Goal: Find contact information: Find contact information

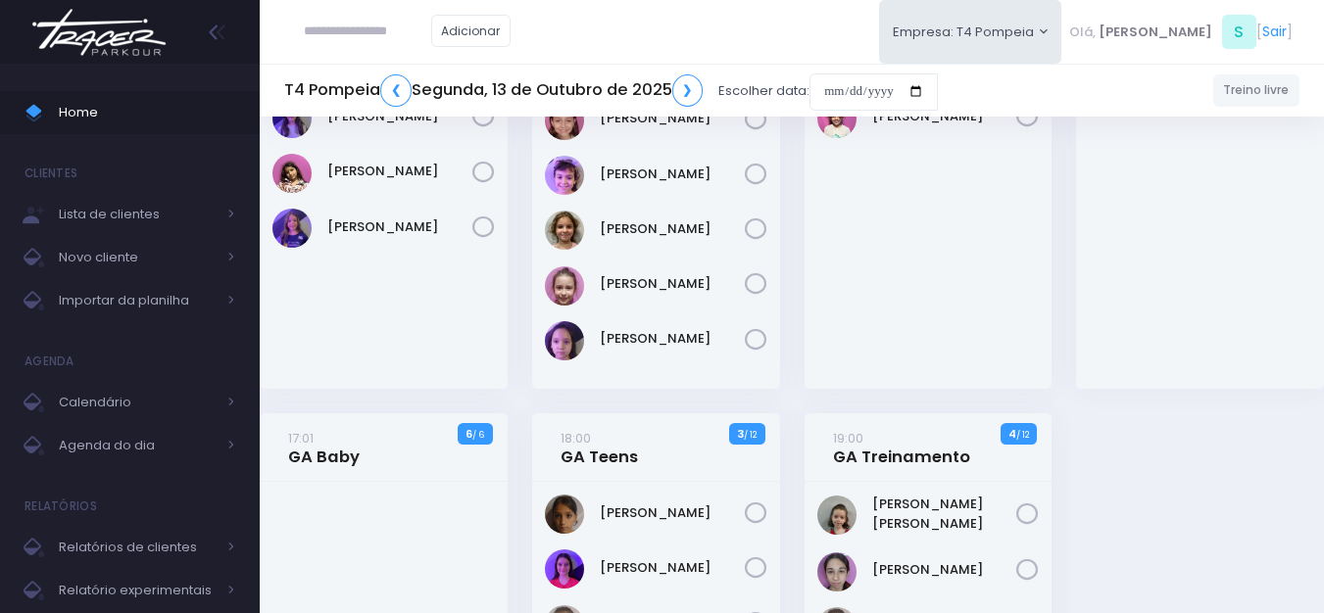
scroll to position [294, 0]
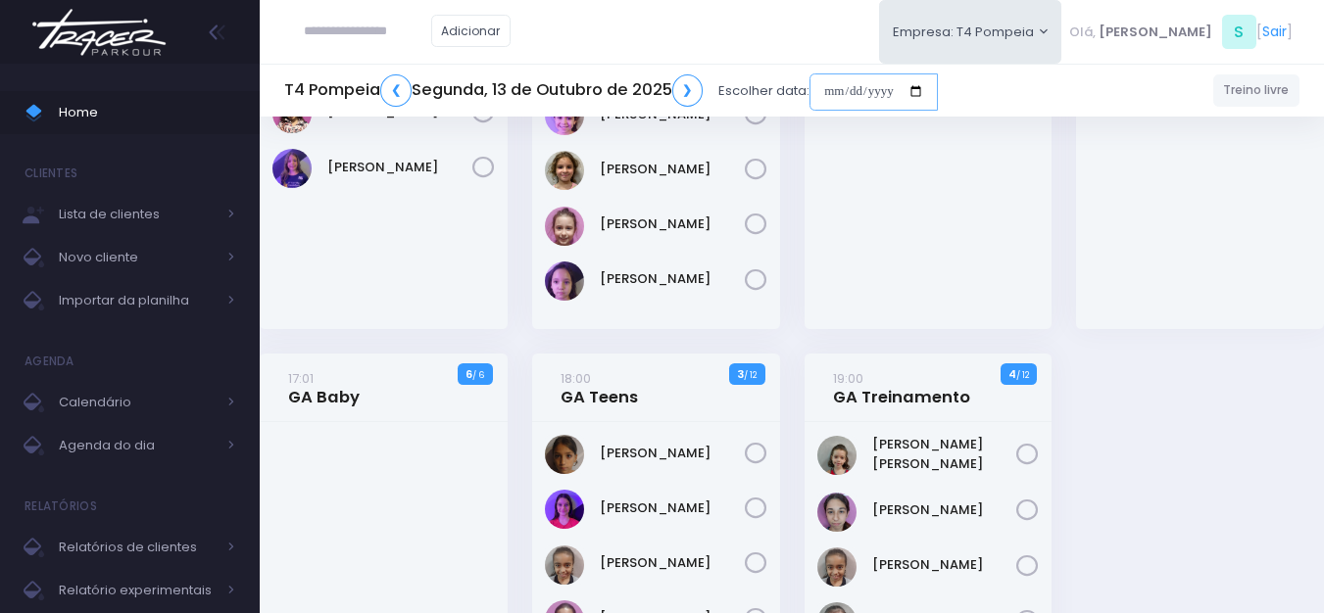
click at [864, 87] on input "date" at bounding box center [873, 91] width 128 height 37
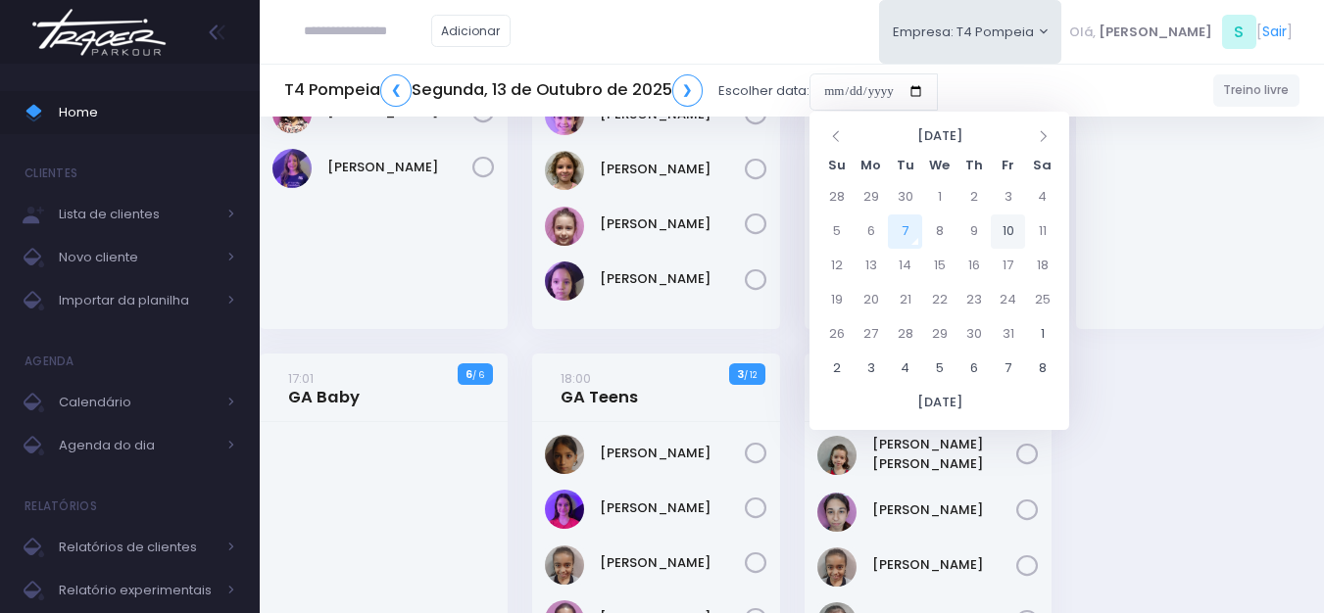
click at [1017, 235] on td "10" at bounding box center [1007, 232] width 34 height 34
type input "**********"
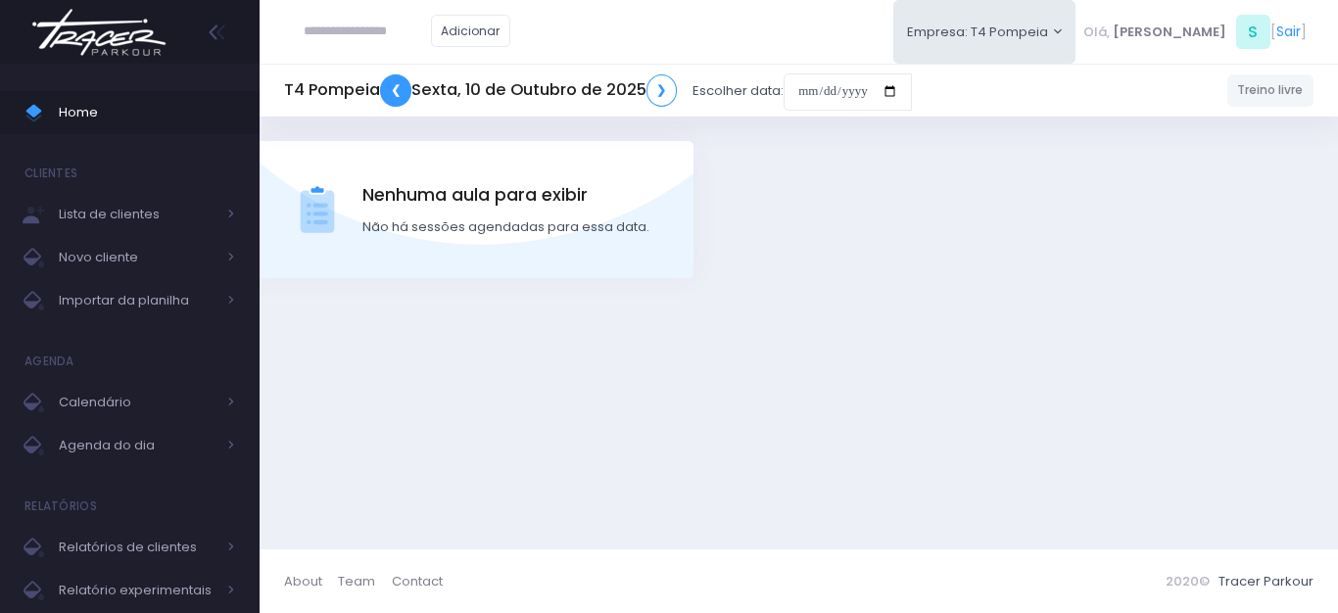
click at [394, 96] on link "❮" at bounding box center [395, 90] width 31 height 32
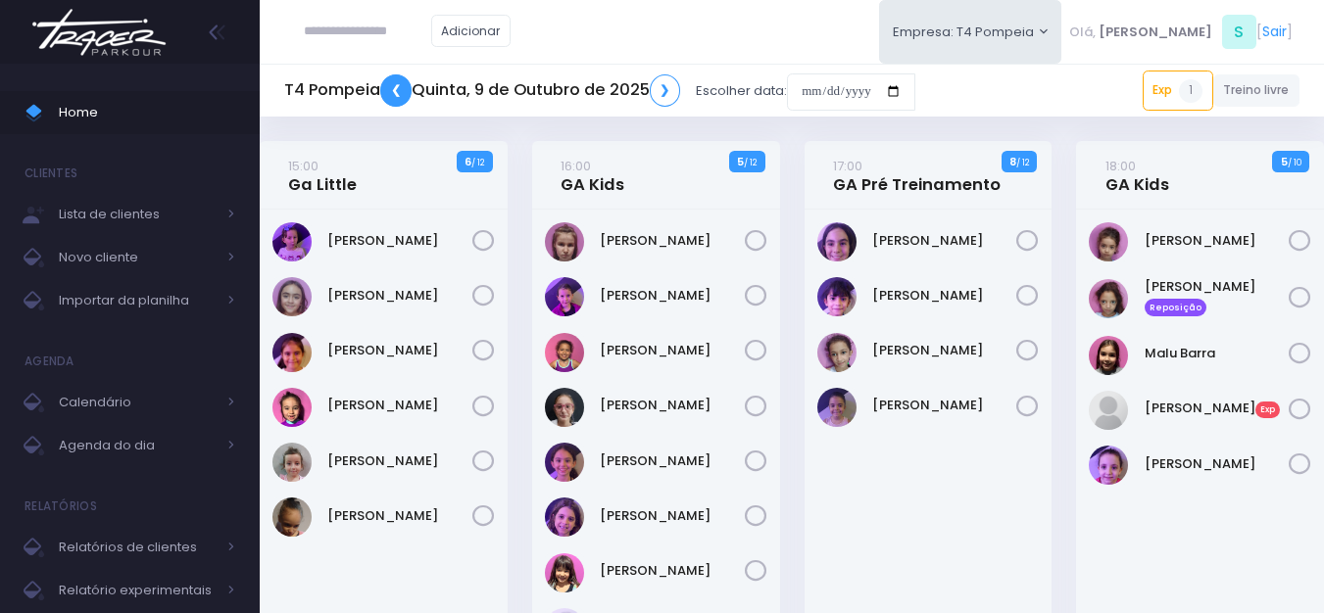
click at [398, 89] on link "❮" at bounding box center [395, 90] width 31 height 32
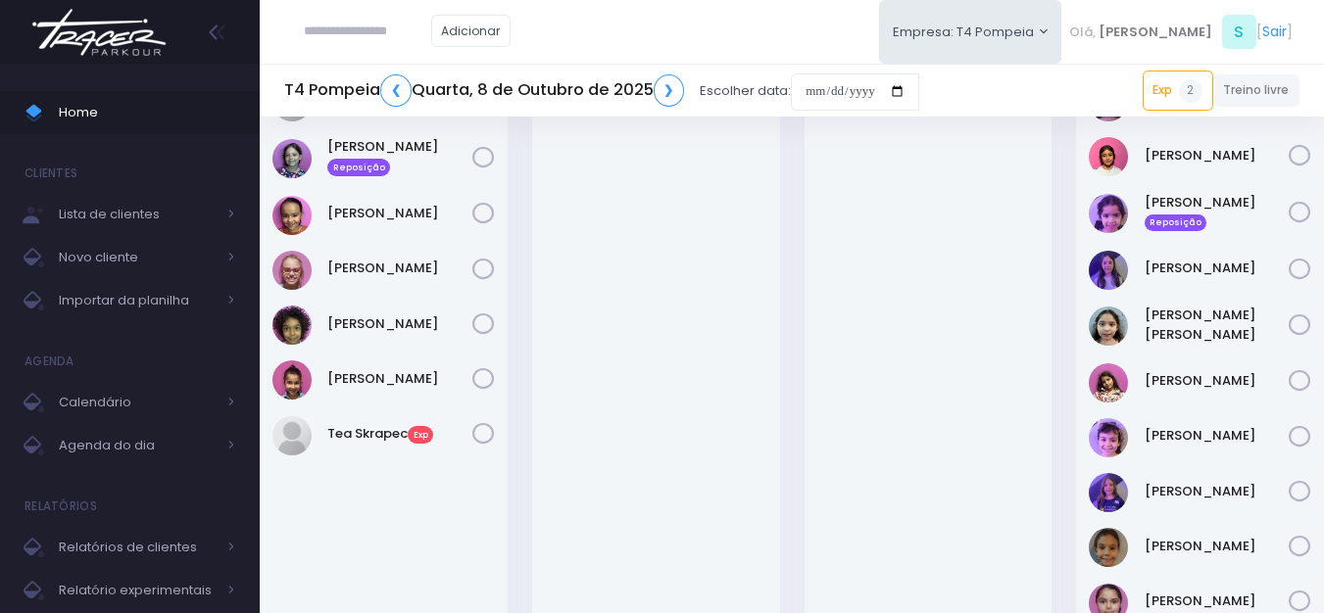
scroll to position [490, 0]
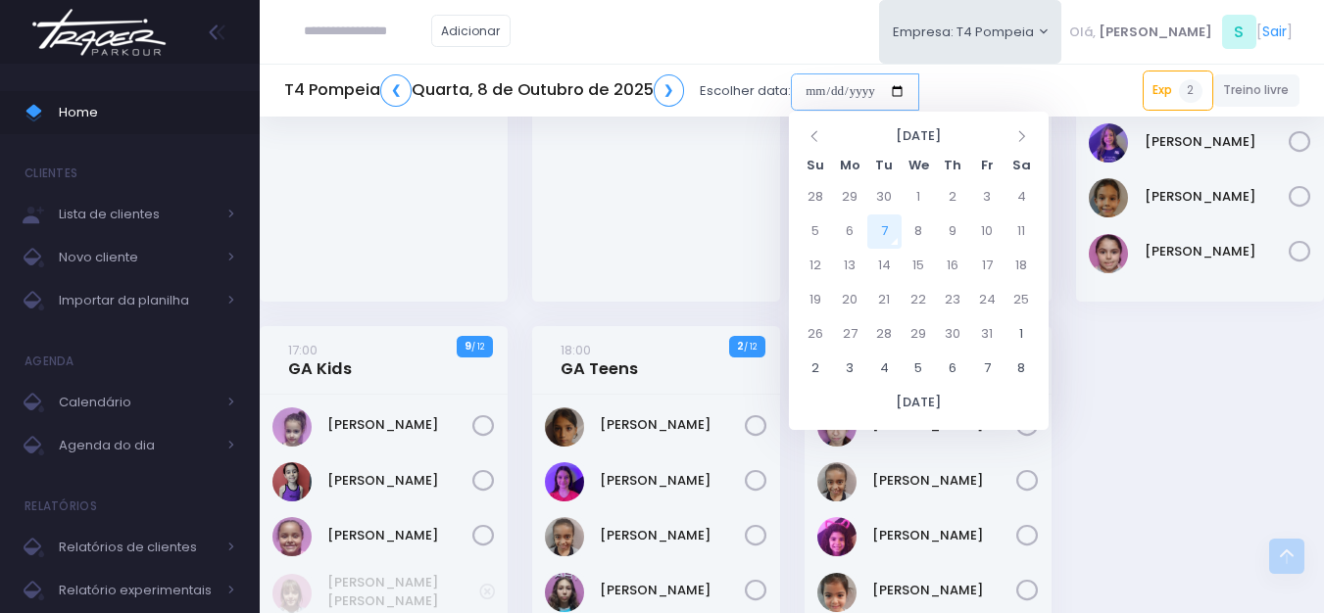
click at [842, 94] on input "date" at bounding box center [855, 91] width 128 height 37
click at [846, 223] on td "6" at bounding box center [850, 232] width 34 height 34
type input "**********"
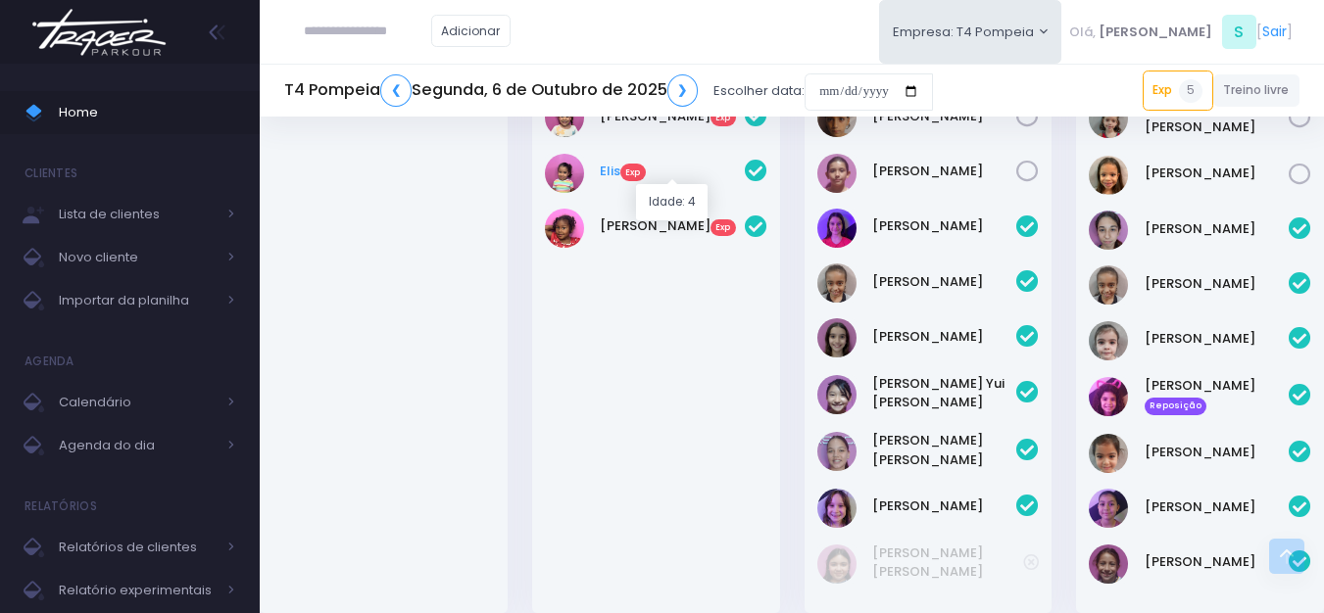
scroll to position [588, 0]
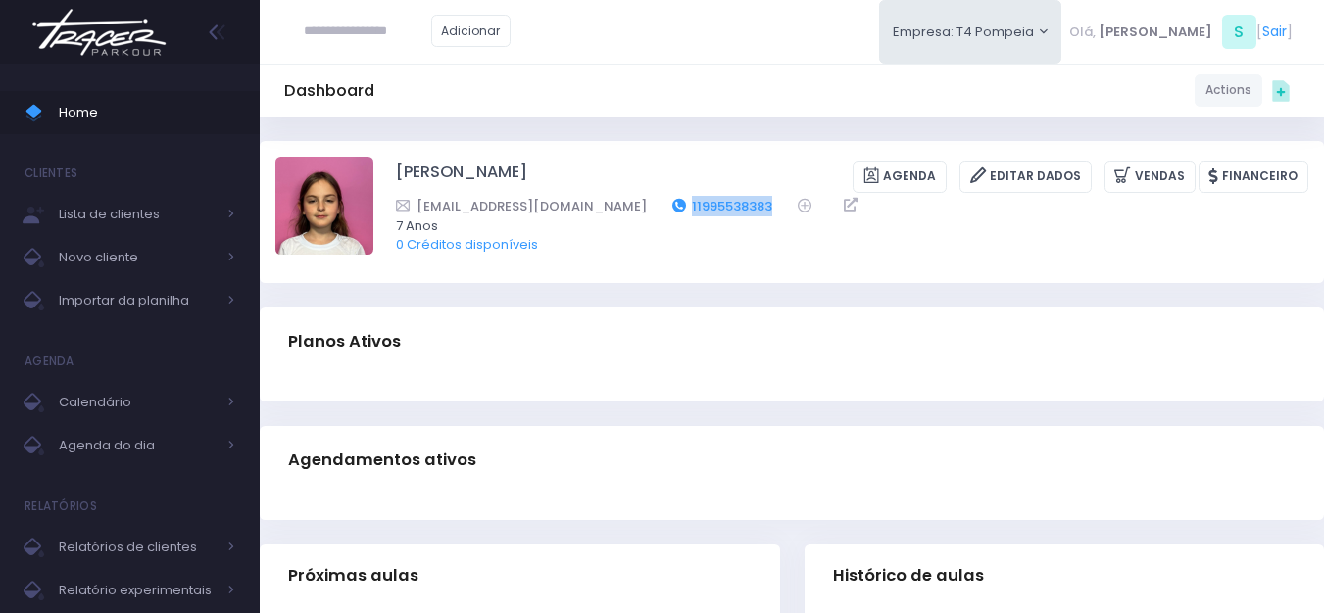
drag, startPoint x: 707, startPoint y: 214, endPoint x: 618, endPoint y: 202, distance: 89.9
click at [618, 202] on div "[EMAIL_ADDRESS][DOMAIN_NAME] 11995538383" at bounding box center [839, 206] width 887 height 21
copy link "11995538383"
click at [133, 51] on img at bounding box center [98, 32] width 149 height 69
drag, startPoint x: 668, startPoint y: 208, endPoint x: 599, endPoint y: 200, distance: 70.0
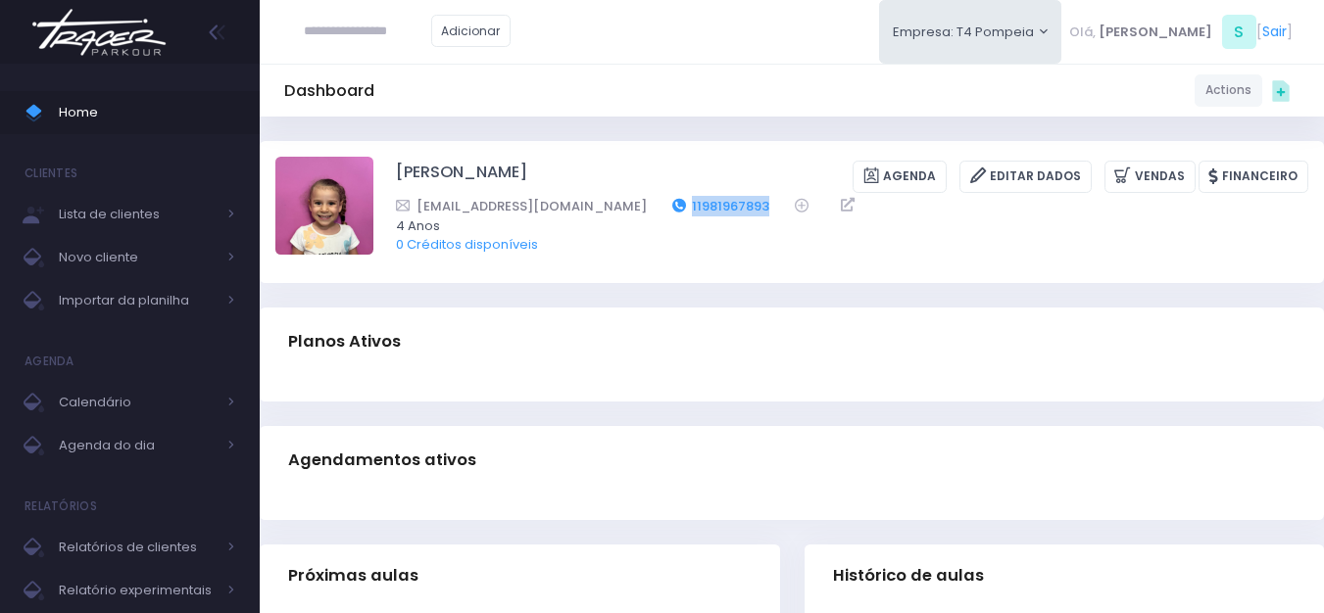
click at [599, 200] on div "iriscsouza@gmail.com 11981967893" at bounding box center [839, 206] width 887 height 21
copy link "11981967893"
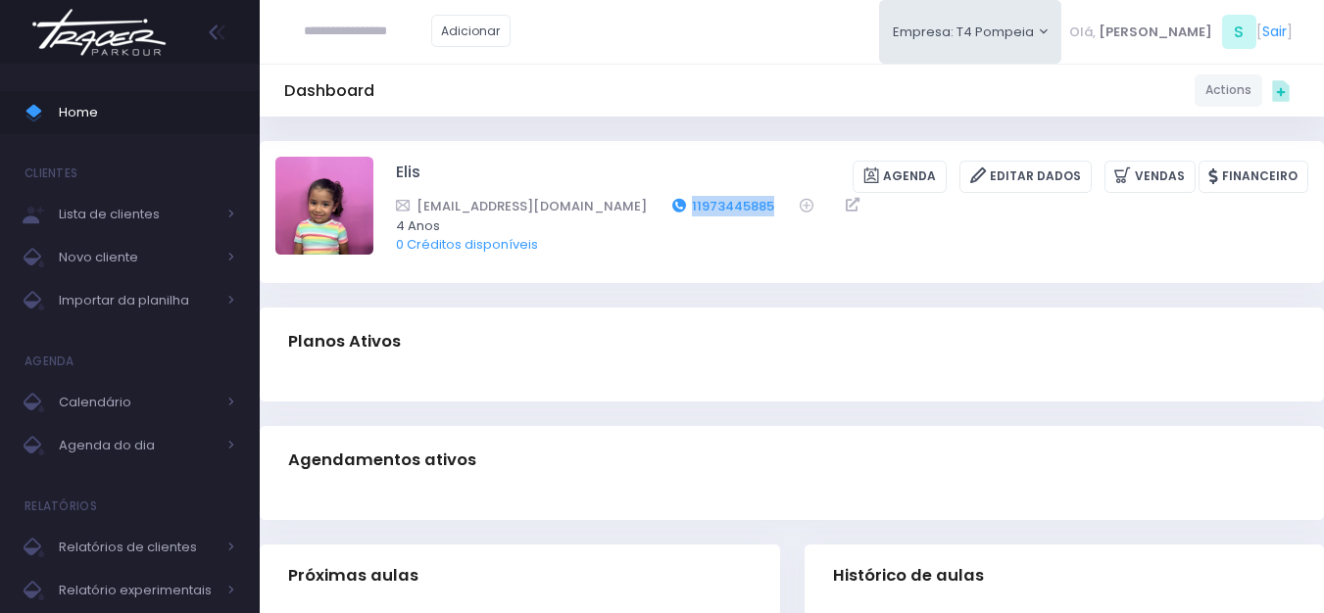
drag, startPoint x: 678, startPoint y: 194, endPoint x: 585, endPoint y: 198, distance: 93.2
click at [585, 198] on div "Elis Agenda Editar Dados Vendas Financeiro flaviasc@gmail.com 11973445885 4 Anos" at bounding box center [852, 212] width 912 height 110
copy link "11973445885"
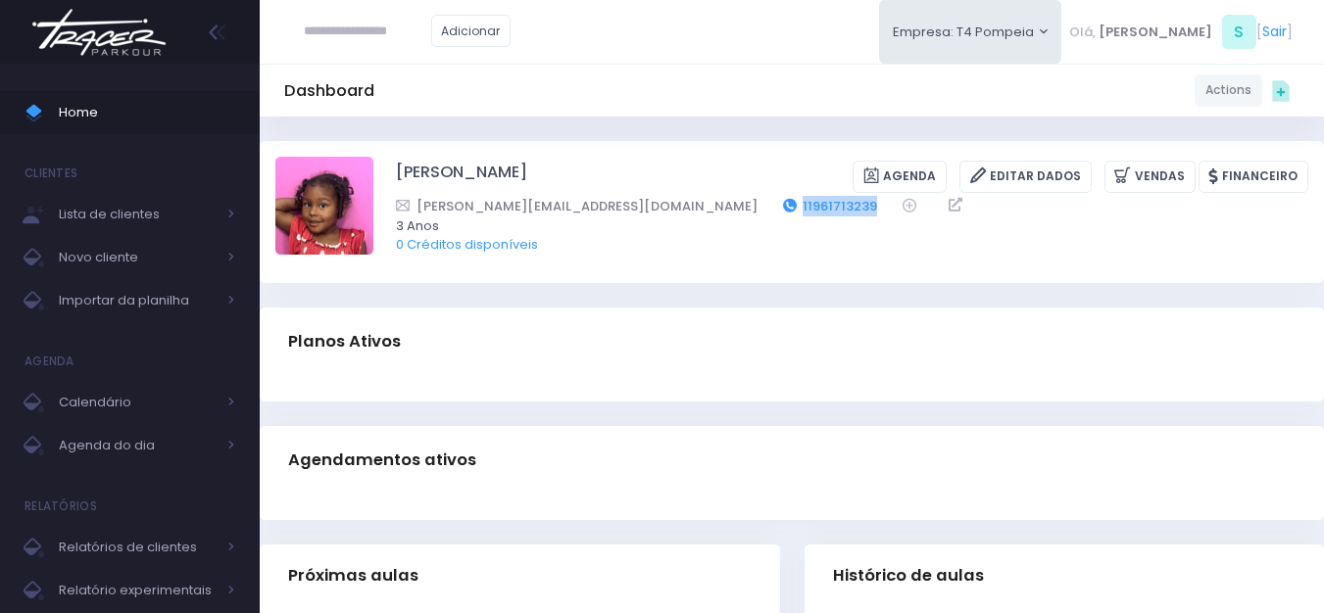
drag, startPoint x: 766, startPoint y: 203, endPoint x: 671, endPoint y: 204, distance: 95.0
click at [671, 204] on div "Isabela.cavalheiro@hotmail.com 11961713239" at bounding box center [839, 206] width 887 height 21
copy div "11961713239"
click at [156, 27] on img at bounding box center [98, 32] width 149 height 69
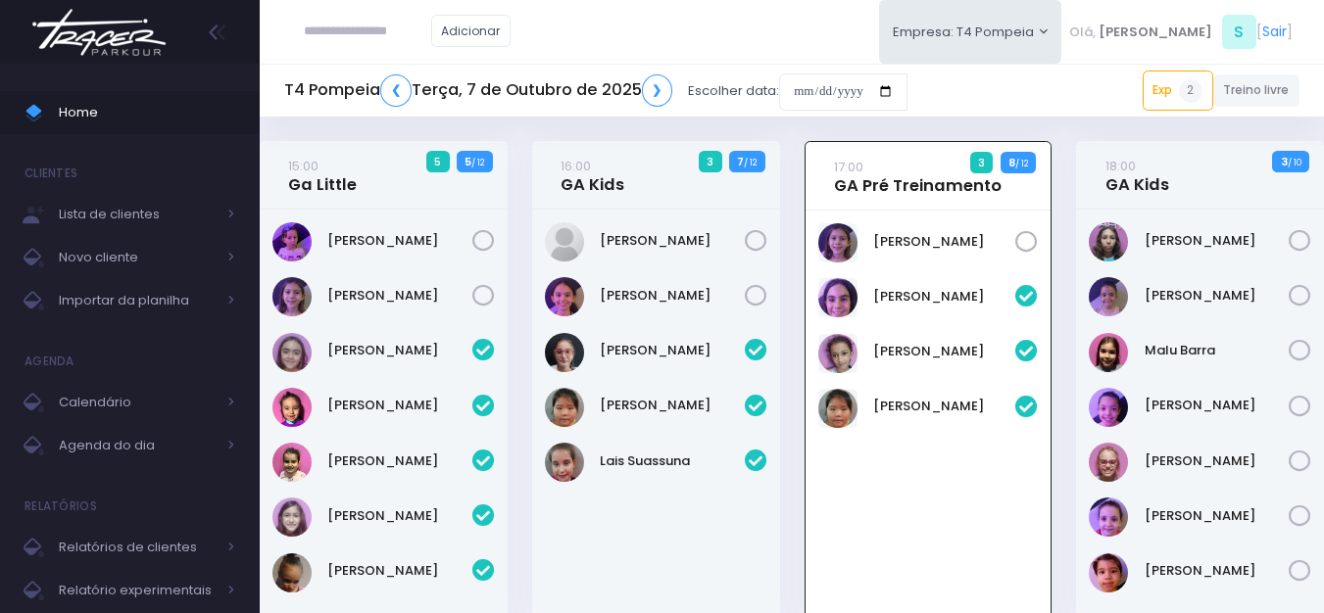
scroll to position [141, 0]
